Goal: Navigation & Orientation: Find specific page/section

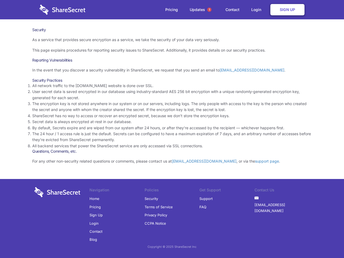
click at [172, 129] on li "By default, Secrets expire and are wiped from our system after 24 hours, or aft…" at bounding box center [171, 128] width 279 height 6
click at [209, 10] on span "1" at bounding box center [209, 10] width 4 height 4
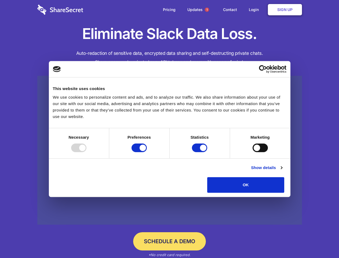
click at [87, 152] on div at bounding box center [78, 147] width 15 height 9
click at [147, 152] on input "Preferences" at bounding box center [139, 147] width 15 height 9
checkbox input "false"
click at [200, 152] on input "Statistics" at bounding box center [199, 147] width 15 height 9
checkbox input "false"
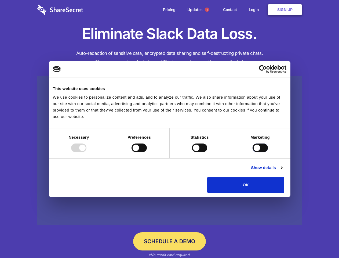
click at [253, 152] on input "Marketing" at bounding box center [260, 147] width 15 height 9
checkbox input "true"
click at [282, 171] on link "Show details" at bounding box center [266, 167] width 31 height 6
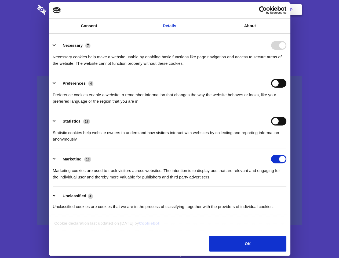
click at [289, 195] on ul "Necessary 7 Necessary cookies help make a website usable by enabling basic func…" at bounding box center [169, 125] width 239 height 181
click at [207, 10] on span "1" at bounding box center [207, 10] width 4 height 4
